Goal: Information Seeking & Learning: Find specific fact

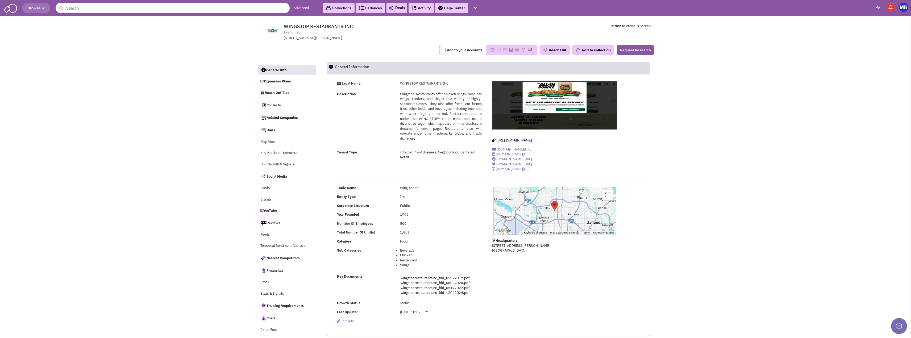
select select
click at [183, 9] on input "text" at bounding box center [173, 8] width 234 height 11
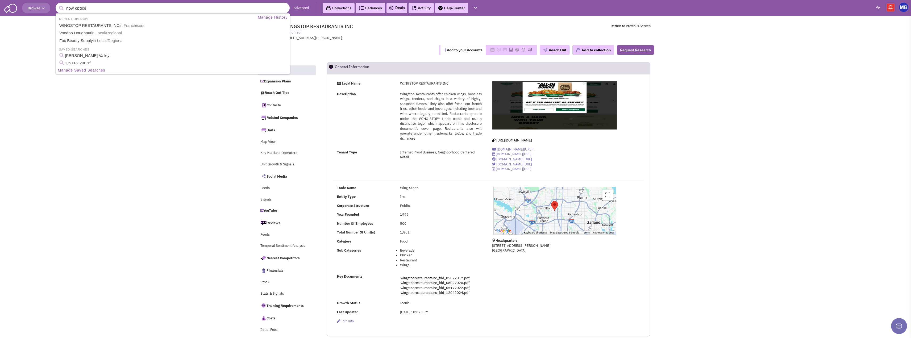
type input "now optics"
click at [57, 4] on button "submit" at bounding box center [61, 8] width 8 height 8
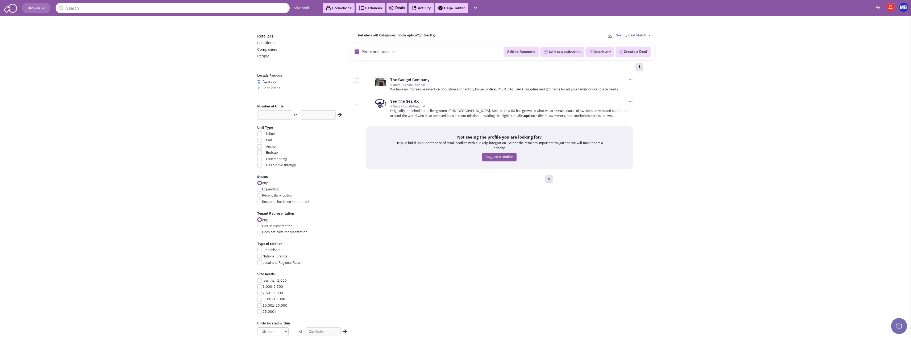
click at [415, 49] on div "Please make selection selected Add to Accounts Add to a collection Reach out Cr…" at bounding box center [502, 52] width 303 height 16
click at [194, 8] on input "text" at bounding box center [173, 8] width 234 height 11
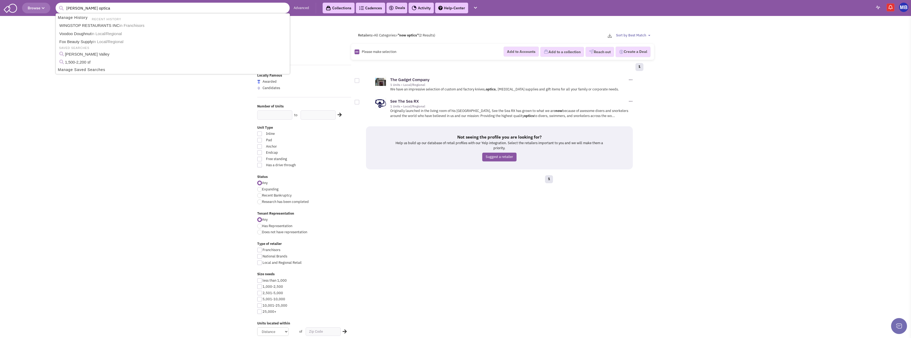
type input "stanton optical"
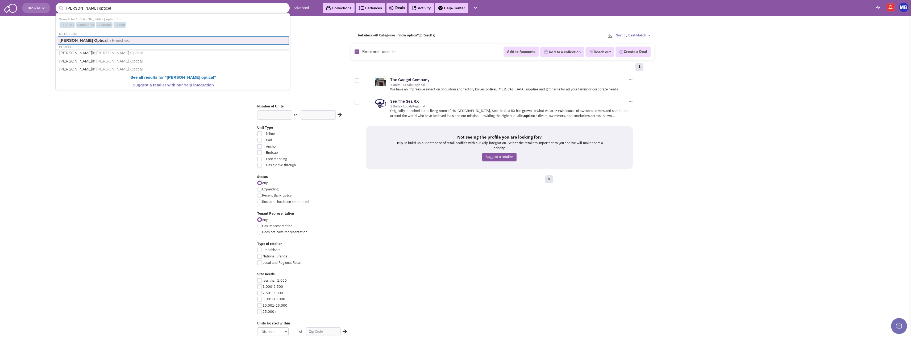
click at [118, 43] on link "Stanton Optical in Franchisor" at bounding box center [173, 40] width 231 height 8
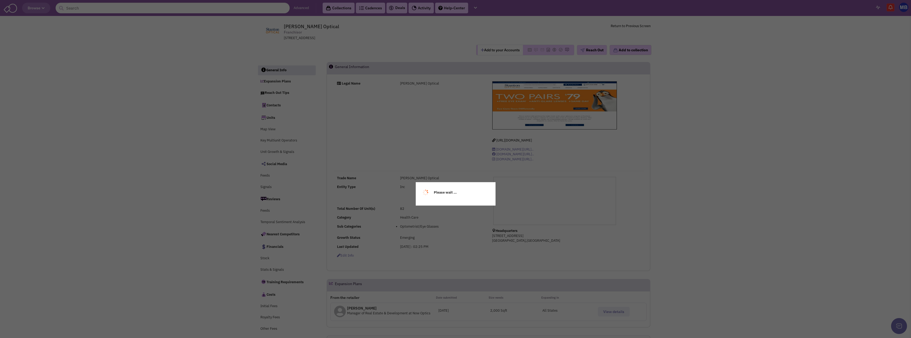
select select
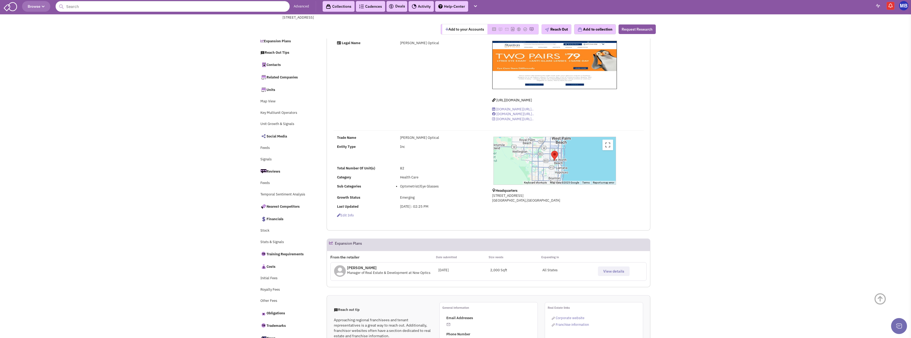
scroll to position [106, 0]
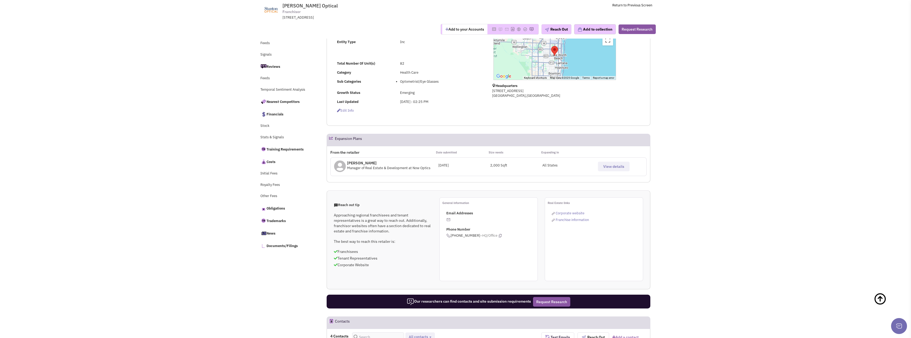
click at [616, 168] on span "View details" at bounding box center [613, 166] width 21 height 5
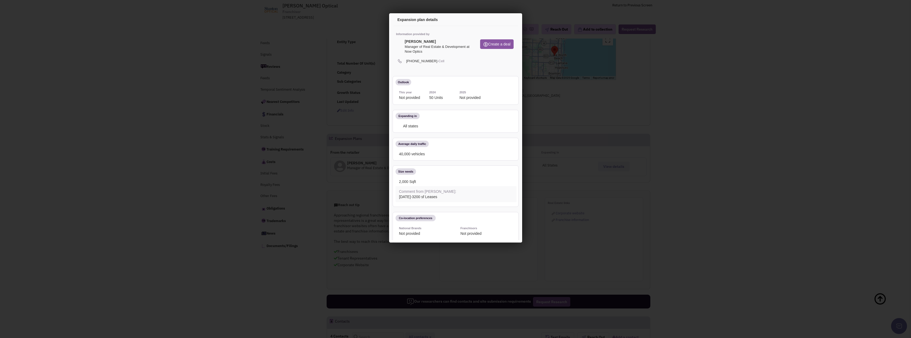
scroll to position [0, 0]
click at [445, 60] on icon at bounding box center [446, 61] width 3 height 5
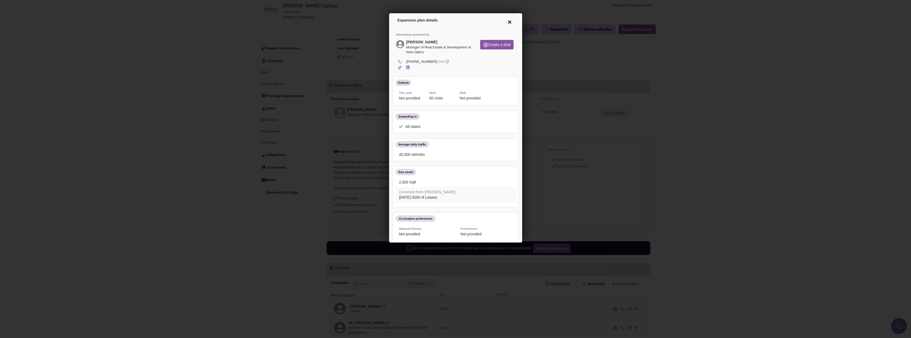
scroll to position [213, 0]
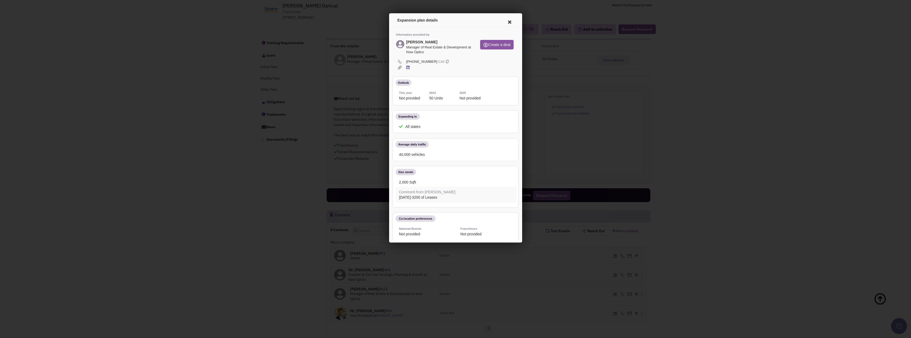
click at [506, 18] on icon at bounding box center [508, 21] width 11 height 13
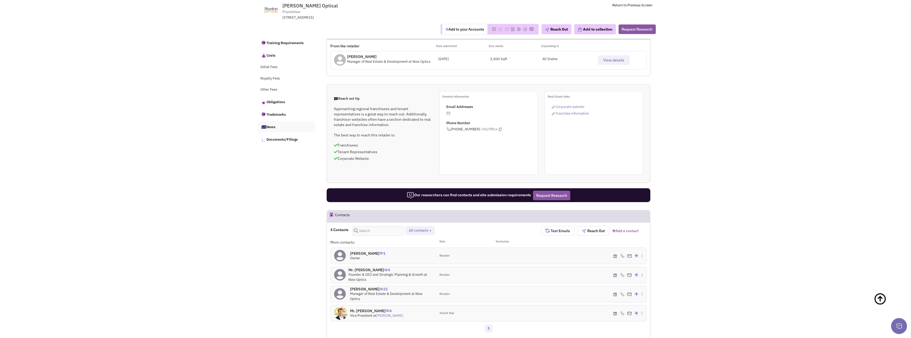
scroll to position [106, 0]
